Goal: Transaction & Acquisition: Purchase product/service

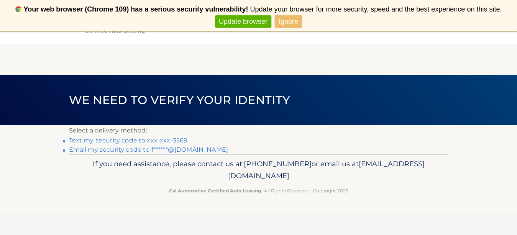
click at [142, 140] on link "Text my security code to xxx-xxx-3569" at bounding box center [128, 140] width 119 height 7
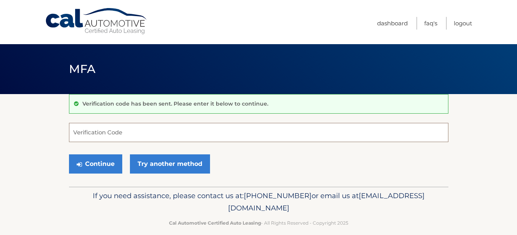
click at [108, 128] on input "Verification Code" at bounding box center [259, 132] width 380 height 19
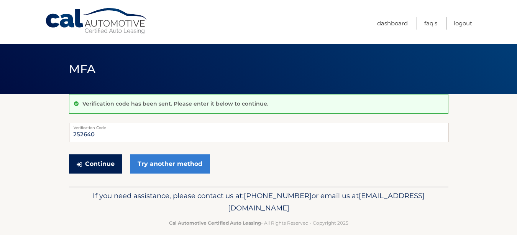
type input "252640"
click at [94, 168] on button "Continue" at bounding box center [95, 163] width 53 height 19
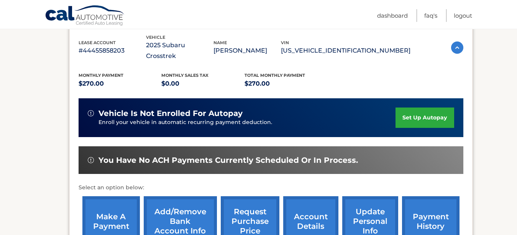
scroll to position [153, 0]
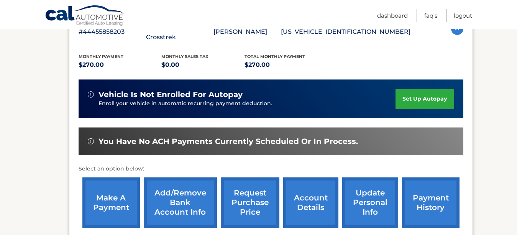
click at [107, 189] on link "make a payment" at bounding box center [111, 202] width 58 height 50
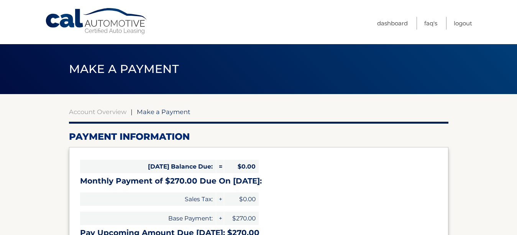
select select "MTJmY2JiN2QtZWViNy00ODNjLWE3ODUtNDAzZmY0ODk1NTA5"
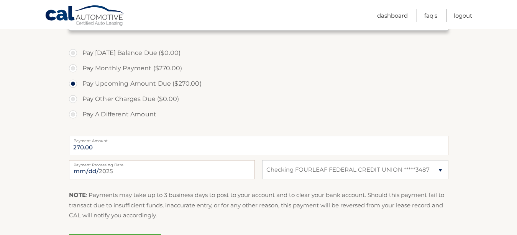
scroll to position [230, 0]
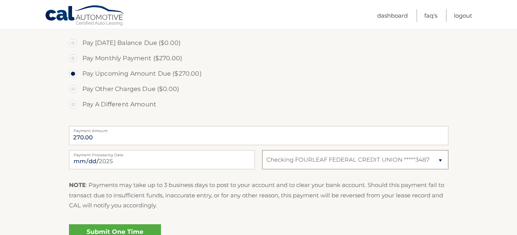
click at [438, 159] on select "Select Bank Account Checking FOURLEAF FEDERAL CREDIT UNION *****3487" at bounding box center [355, 159] width 186 height 19
click at [105, 158] on input "2025-09-20" at bounding box center [162, 159] width 186 height 19
click at [194, 111] on label "Pay A Different Amount" at bounding box center [259, 104] width 380 height 15
click at [80, 109] on input "Pay A Different Amount" at bounding box center [76, 103] width 8 height 12
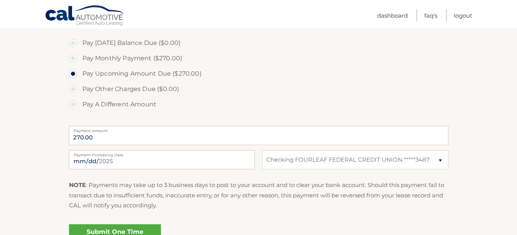
radio input "true"
click at [74, 58] on label "Pay Monthly Payment ($270.00)" at bounding box center [259, 58] width 380 height 15
click at [74, 58] on input "Pay Monthly Payment ($270.00)" at bounding box center [76, 57] width 8 height 12
radio input "true"
type input "270.00"
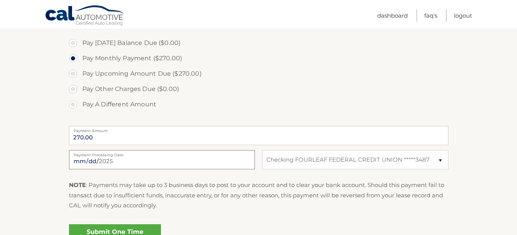
click at [192, 159] on input "2025-09-20" at bounding box center [162, 159] width 186 height 19
click at [126, 159] on input "2025-09-26" at bounding box center [162, 159] width 186 height 19
type input "2025-09-25"
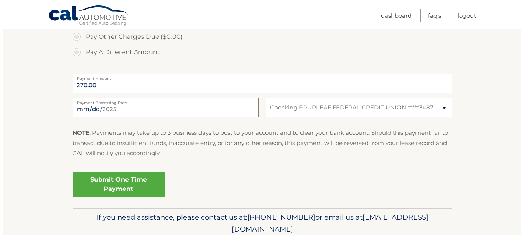
scroll to position [268, 0]
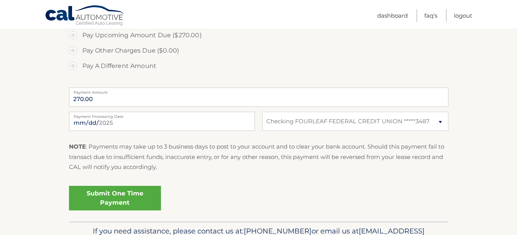
click at [114, 195] on link "Submit One Time Payment" at bounding box center [115, 198] width 92 height 25
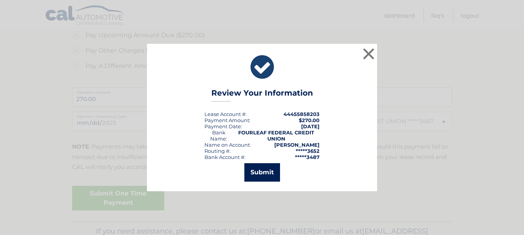
click at [266, 175] on button "Submit" at bounding box center [262, 172] width 36 height 18
